Goal: Transaction & Acquisition: Purchase product/service

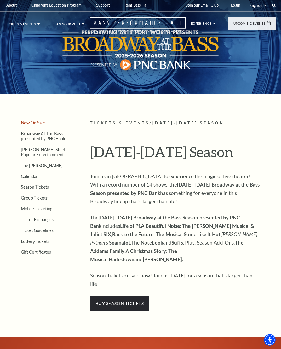
scroll to position [1, 0]
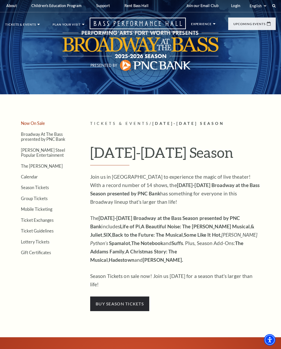
click at [36, 122] on link "Now On Sale" at bounding box center [33, 123] width 24 height 5
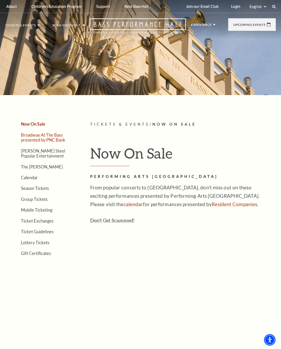
click at [41, 139] on link "Broadway At The Bass presented by PNC Bank" at bounding box center [43, 137] width 44 height 10
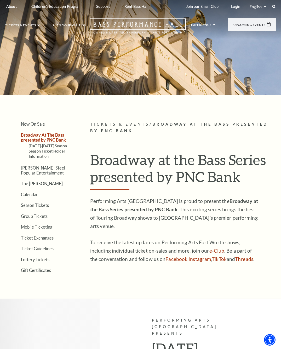
scroll to position [0, 0]
click at [35, 139] on link "Broadway At The Bass presented by PNC Bank" at bounding box center [43, 137] width 45 height 10
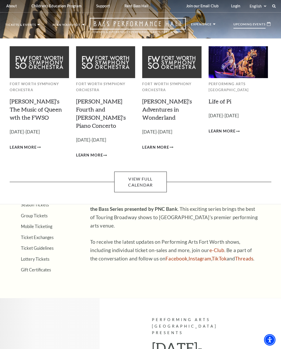
click at [248, 24] on p "Upcoming Events" at bounding box center [249, 26] width 32 height 6
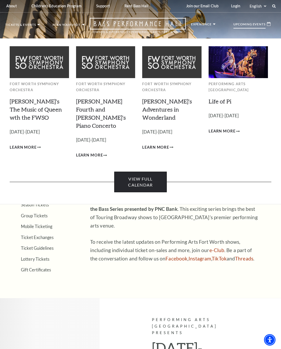
click at [137, 174] on link "View Full Calendar" at bounding box center [140, 181] width 52 height 21
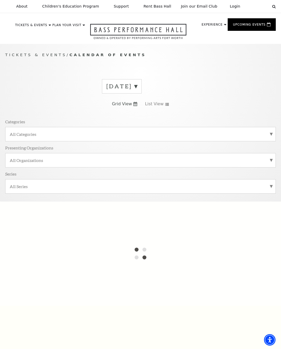
click at [137, 86] on label "[DATE]" at bounding box center [121, 86] width 31 height 8
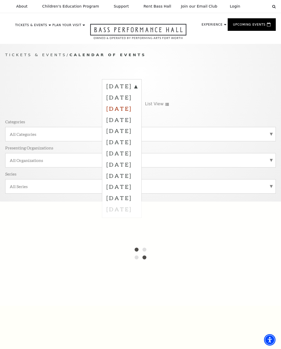
click at [137, 107] on label "[DATE]" at bounding box center [121, 108] width 31 height 11
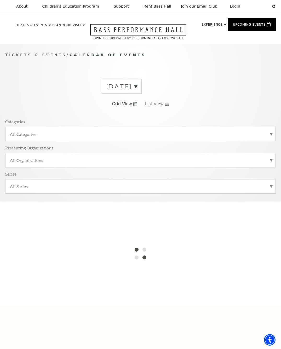
click at [270, 133] on label "All Categories" at bounding box center [140, 133] width 261 height 5
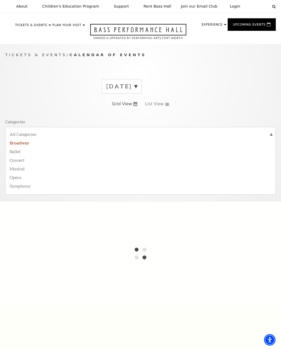
click at [24, 141] on label "Broadway" at bounding box center [140, 142] width 261 height 9
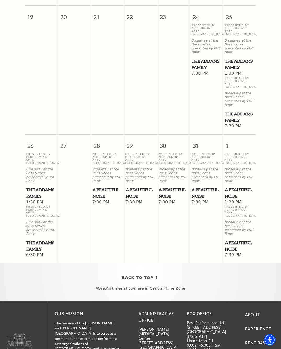
scroll to position [398, 0]
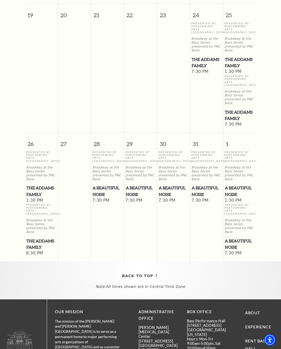
click at [231, 238] on span "A Beautiful Noise" at bounding box center [239, 244] width 30 height 13
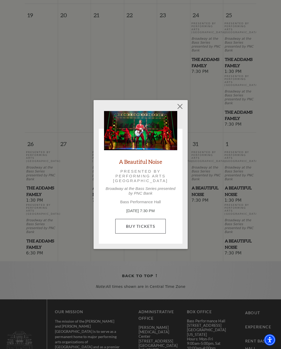
click at [139, 228] on link "Buy Tickets" at bounding box center [140, 226] width 50 height 15
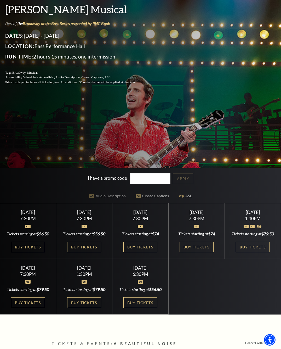
scroll to position [107, 0]
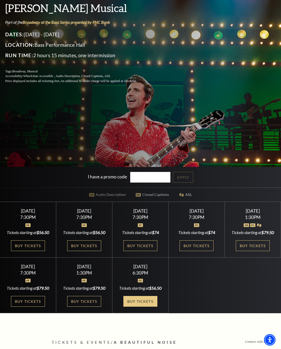
click at [143, 306] on link "Buy Tickets" at bounding box center [140, 301] width 34 height 11
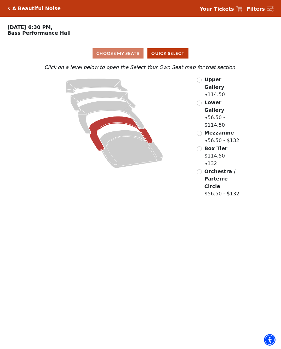
click at [112, 120] on icon at bounding box center [120, 133] width 63 height 34
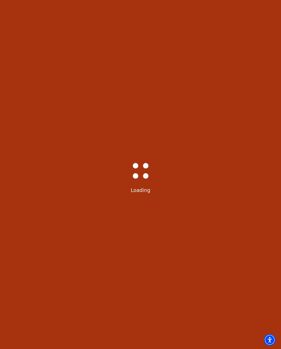
scroll to position [10, 0]
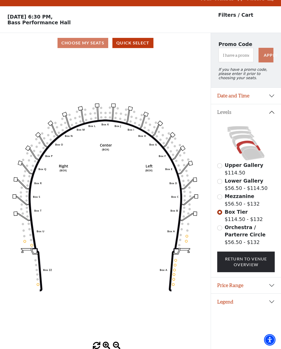
click at [91, 119] on circle at bounding box center [91, 118] width 2 height 2
click at [90, 113] on circle at bounding box center [90, 113] width 2 height 2
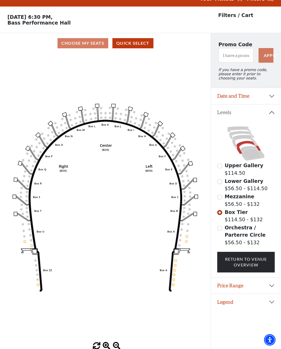
scroll to position [10, 0]
click at [220, 195] on input "Mezzanine$56.50 - $132\a" at bounding box center [219, 196] width 5 height 5
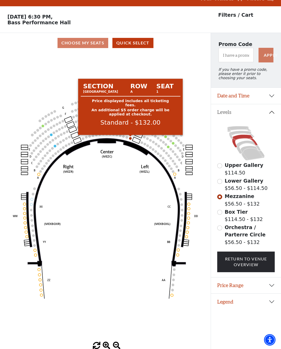
scroll to position [10, 0]
